Goal: Navigation & Orientation: Find specific page/section

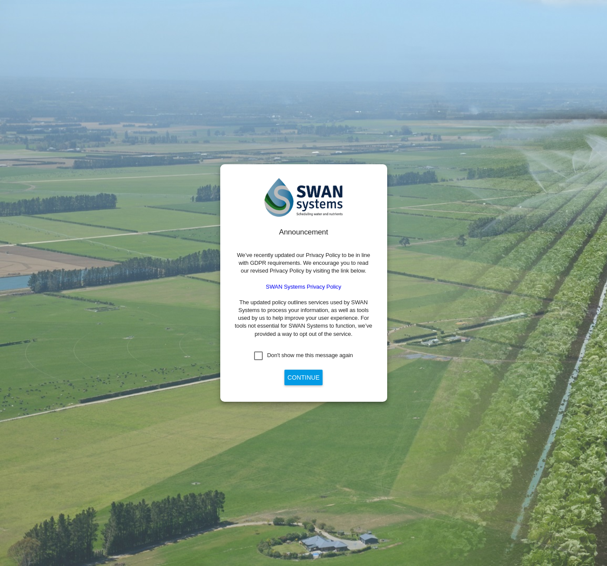
click at [258, 356] on div "Don't show me this message again" at bounding box center [258, 356] width 9 height 9
click at [277, 375] on div "Announcement We’ve recently updated our Privacy Policy to be in line with GDPR …" at bounding box center [303, 307] width 139 height 161
click at [283, 376] on div "Announcement We’ve recently updated our Privacy Policy to be in line with GDPR …" at bounding box center [303, 307] width 139 height 161
click at [298, 377] on button "Continue" at bounding box center [303, 378] width 38 height 16
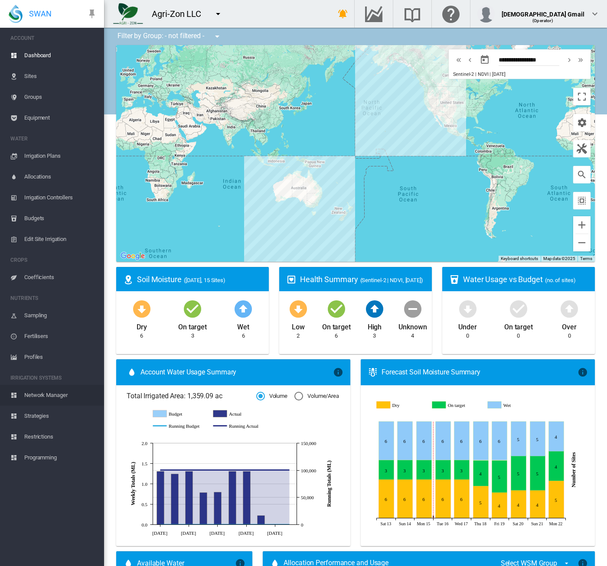
click at [55, 398] on span "Network Manager" at bounding box center [60, 395] width 73 height 21
